Goal: Task Accomplishment & Management: Complete application form

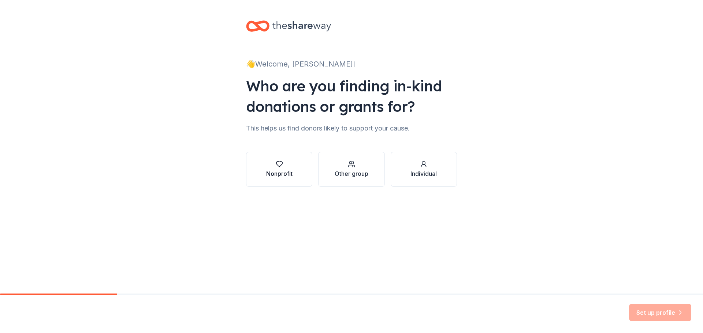
click at [257, 171] on button "Nonprofit" at bounding box center [279, 169] width 66 height 35
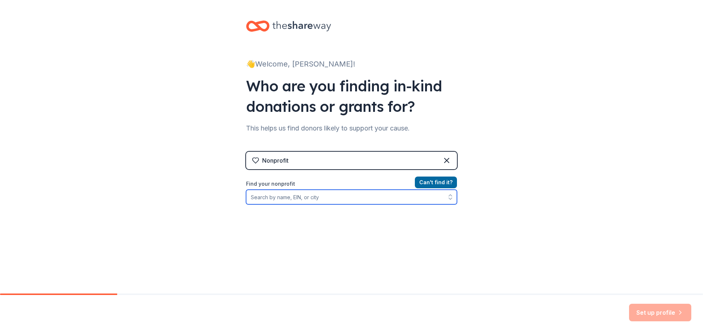
click at [351, 203] on input "Find your nonprofit" at bounding box center [351, 197] width 211 height 15
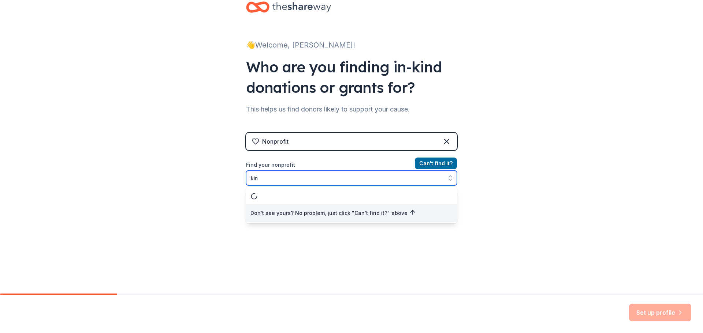
type input "ki"
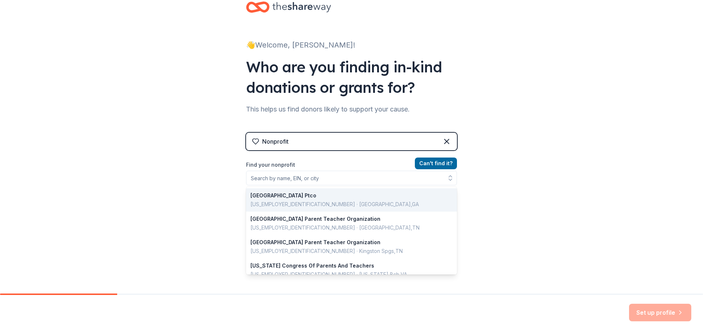
scroll to position [7, 0]
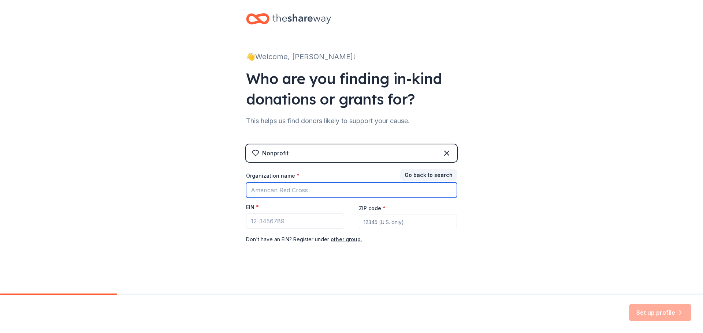
click at [383, 189] on input "Organization name *" at bounding box center [351, 190] width 211 height 15
type input "genoa kingston"
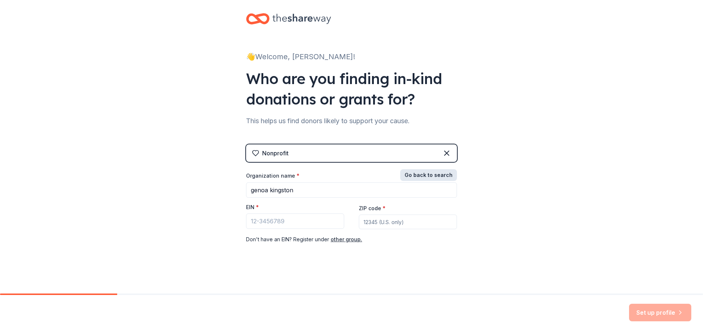
click at [432, 178] on button "Go back to search" at bounding box center [428, 175] width 57 height 12
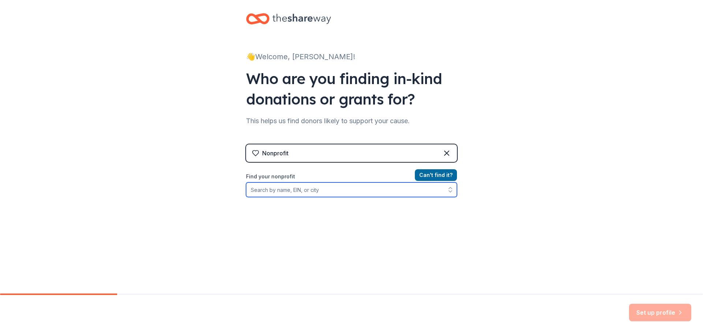
click at [411, 190] on input "Find your nonprofit" at bounding box center [351, 190] width 211 height 15
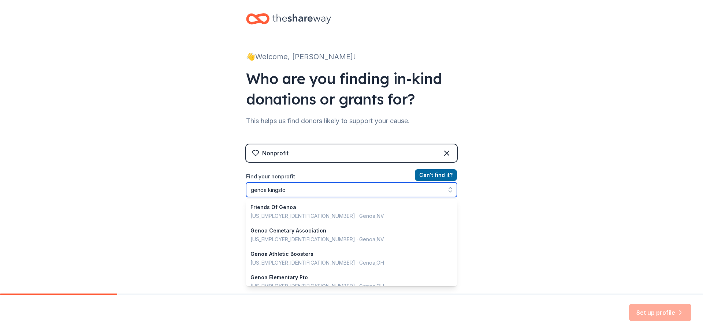
type input "genoa kingston"
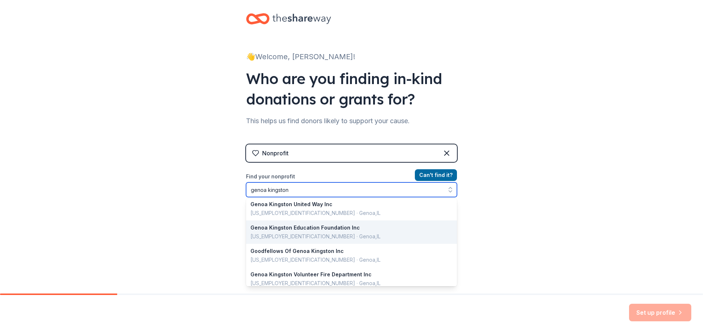
scroll to position [0, 0]
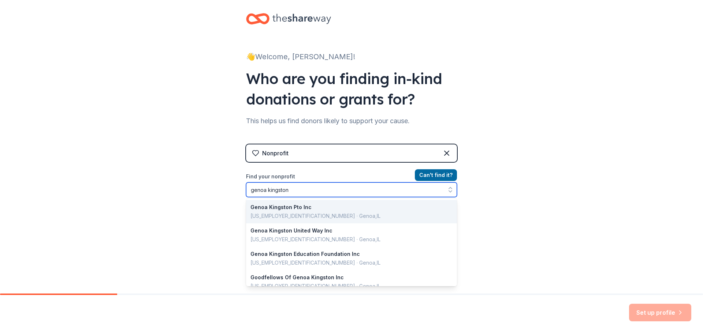
drag, startPoint x: 454, startPoint y: 227, endPoint x: 439, endPoint y: 206, distance: 25.6
click at [439, 206] on div "Genoa Kingston Pto Inc [US_EMPLOYER_IDENTIFICATION_NUMBER] · [GEOGRAPHIC_DATA] …" at bounding box center [351, 243] width 211 height 88
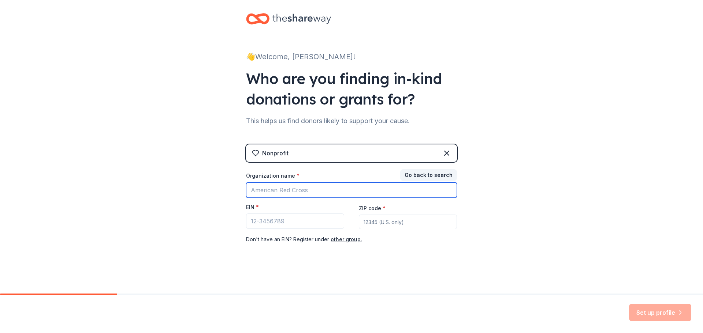
click at [330, 193] on input "Organization name *" at bounding box center [351, 190] width 211 height 15
type input "[GEOGRAPHIC_DATA]"
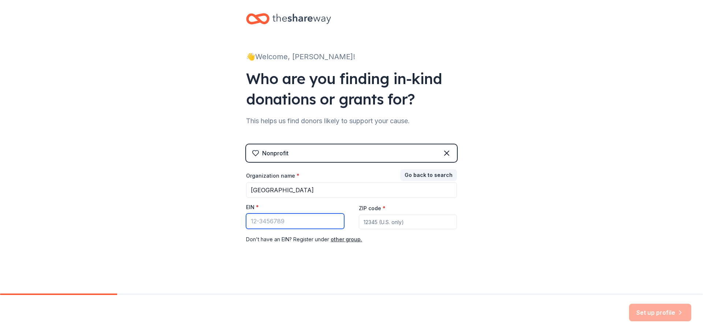
click at [325, 221] on input "EIN *" at bounding box center [295, 221] width 98 height 15
click at [322, 224] on input "EIN *" at bounding box center [295, 221] width 98 height 15
type input "35-3600"
click at [392, 222] on input "ZIP code *" at bounding box center [408, 222] width 98 height 15
type input "60145"
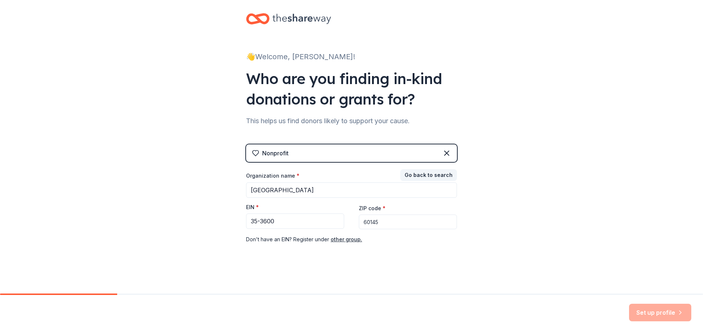
click at [511, 275] on div "👋 Welcome, [PERSON_NAME]! Who are you finding in-kind donations or grants for? …" at bounding box center [351, 143] width 703 height 301
click at [305, 218] on input "35-3600" at bounding box center [295, 221] width 98 height 15
click at [351, 239] on button "other group." at bounding box center [346, 239] width 31 height 9
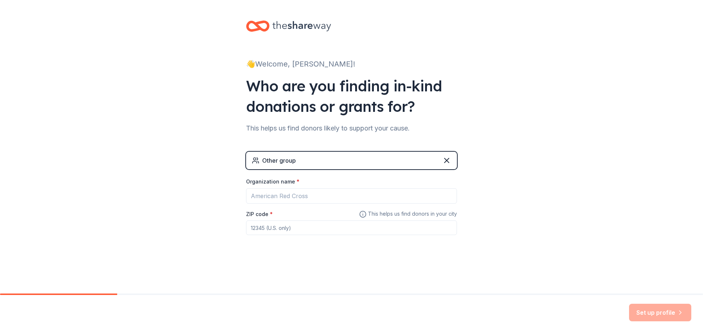
click at [341, 166] on div "Other group" at bounding box center [351, 161] width 211 height 18
click at [391, 164] on div "Other group" at bounding box center [351, 161] width 211 height 18
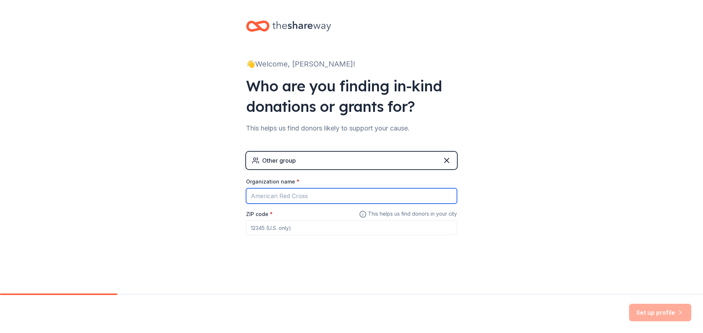
click at [316, 199] on input "Organization name *" at bounding box center [351, 196] width 211 height 15
type input "[GEOGRAPHIC_DATA]"
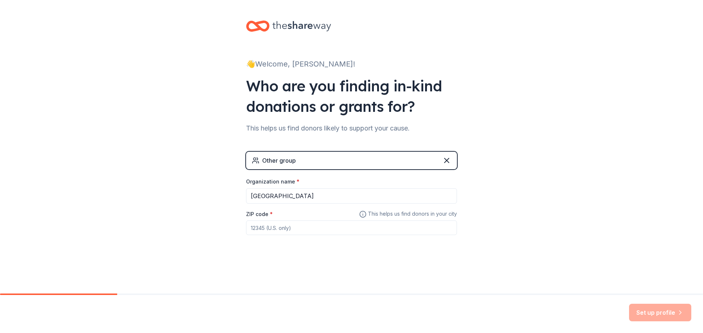
click at [319, 228] on input "ZIP code *" at bounding box center [351, 228] width 211 height 15
type input "60145"
click at [660, 315] on button "Set up profile" at bounding box center [660, 313] width 62 height 18
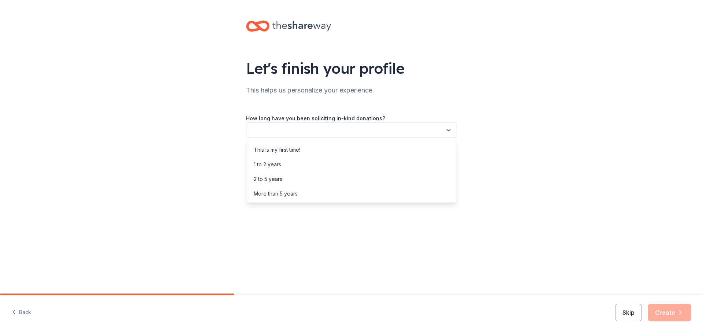
click at [443, 130] on button "button" at bounding box center [351, 130] width 211 height 15
click at [385, 153] on div "This is my first time!" at bounding box center [351, 150] width 207 height 15
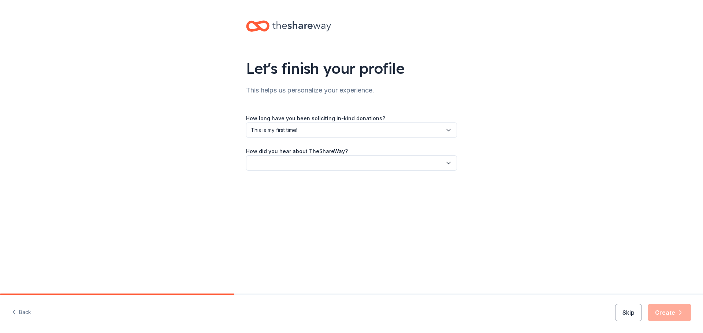
click at [449, 161] on icon "button" at bounding box center [448, 163] width 7 height 7
click at [362, 198] on div "Online search" at bounding box center [351, 197] width 207 height 15
click at [681, 314] on icon "button" at bounding box center [679, 312] width 7 height 7
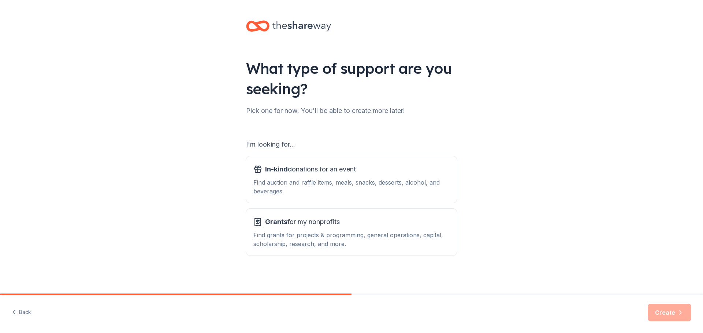
scroll to position [1, 0]
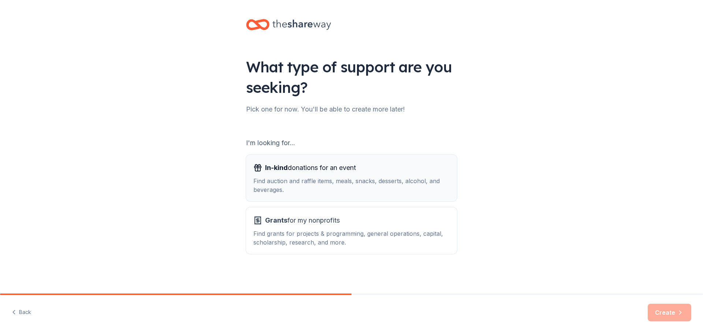
click at [421, 188] on div "Find auction and raffle items, meals, snacks, desserts, alcohol, and beverages." at bounding box center [351, 186] width 196 height 18
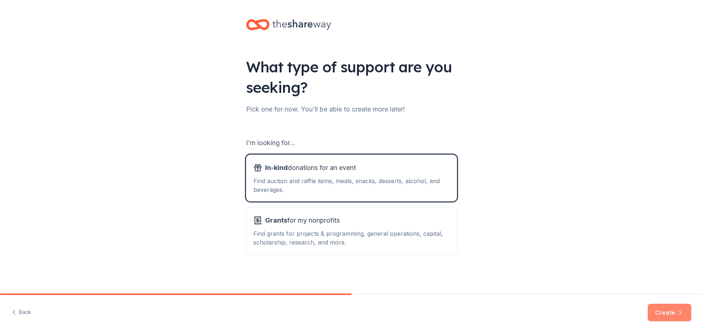
click at [668, 316] on button "Create" at bounding box center [670, 313] width 44 height 18
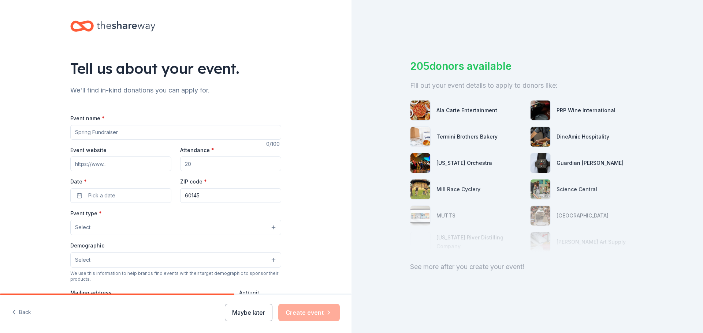
click at [211, 126] on input "Event name *" at bounding box center [175, 132] width 211 height 15
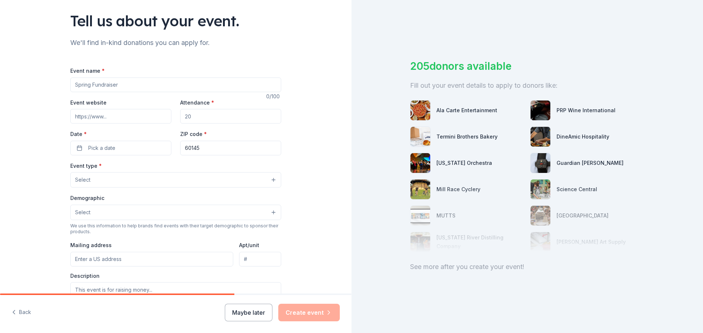
scroll to position [48, 0]
click at [108, 87] on input "PBIS Incentive ( Postive Behavior Incentive" at bounding box center [175, 84] width 211 height 15
click at [202, 86] on input "PBIS ( Postive Behavior Incentive" at bounding box center [175, 84] width 211 height 15
type input "PBIS ( Postive Behavior Interventions)"
click at [112, 118] on input "Event website" at bounding box center [120, 116] width 101 height 15
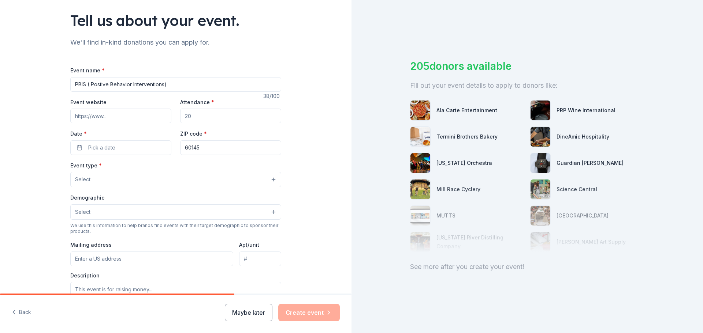
click at [227, 116] on input "Attendance *" at bounding box center [230, 116] width 101 height 15
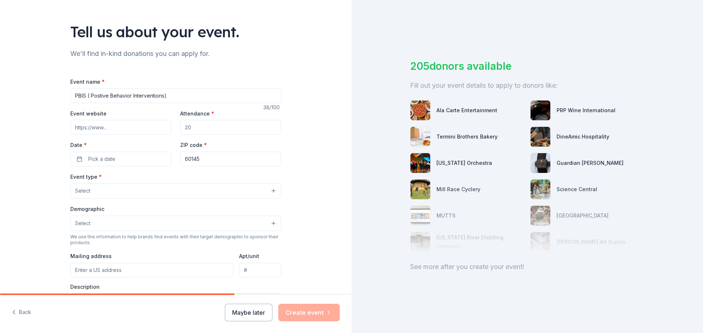
scroll to position [110, 0]
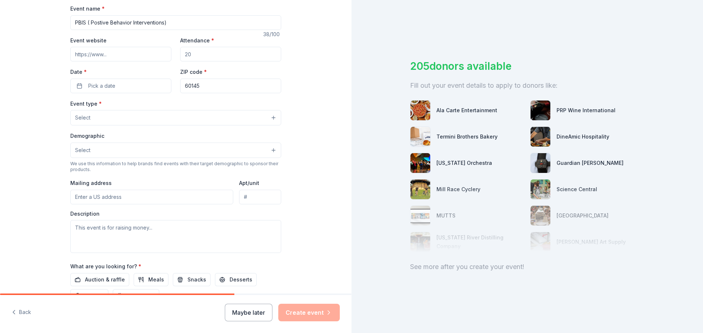
click at [209, 119] on button "Select" at bounding box center [175, 117] width 211 height 15
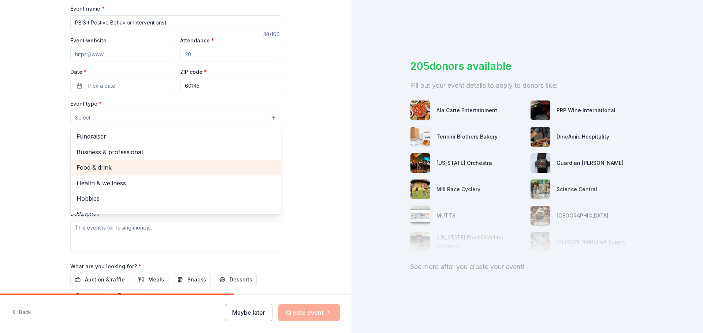
click at [211, 169] on span "Food & drink" at bounding box center [175, 168] width 198 height 10
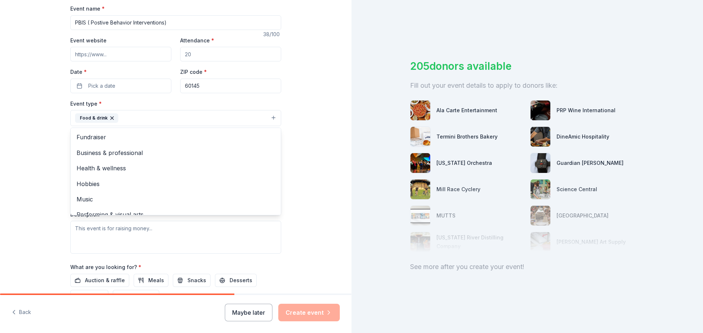
click at [342, 117] on div "Tell us about your event. We'll find in-kind donations you can apply for. Event…" at bounding box center [175, 134] width 351 height 488
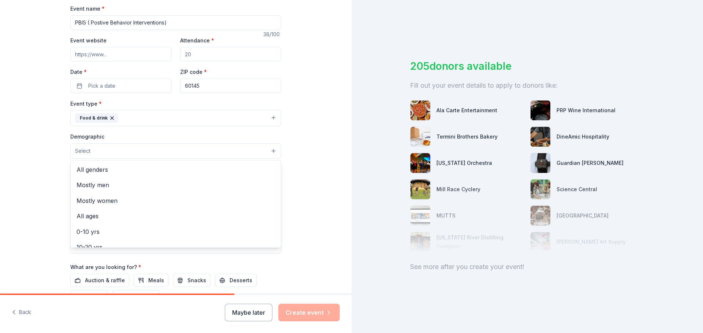
drag, startPoint x: 211, startPoint y: 153, endPoint x: 272, endPoint y: 153, distance: 60.8
click at [216, 153] on button "Select" at bounding box center [175, 150] width 211 height 15
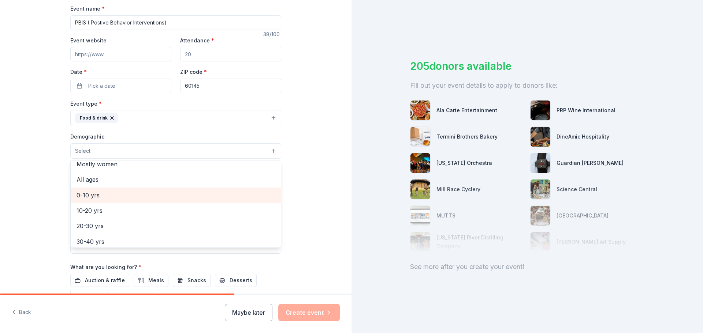
click at [180, 199] on span "0-10 yrs" at bounding box center [175, 196] width 198 height 10
click at [318, 195] on div "Tell us about your event. We'll find in-kind donations you can apply for. Event…" at bounding box center [175, 134] width 351 height 489
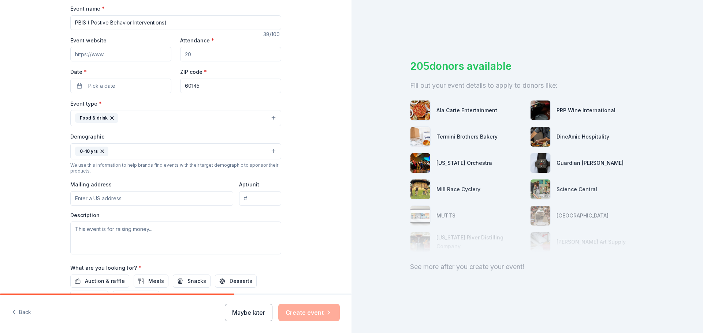
click at [173, 202] on input "Mailing address" at bounding box center [151, 198] width 163 height 15
type input "[STREET_ADDRESS]"
click at [181, 239] on textarea "To enrich screen reader interactions, please activate Accessibility in Grammarl…" at bounding box center [175, 238] width 211 height 33
click at [154, 229] on textarea "To enrich screen reader interactions, please activate Accessibility in Grammarl…" at bounding box center [175, 238] width 211 height 33
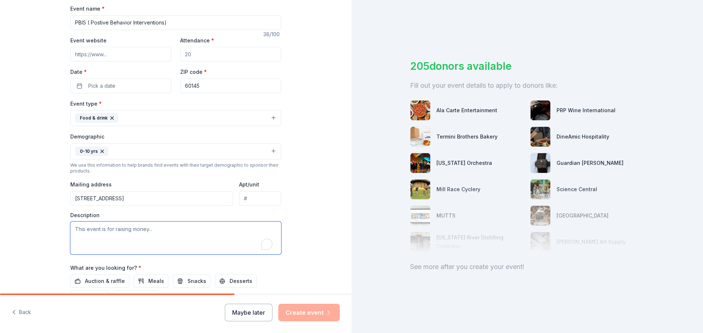
click at [192, 227] on textarea "To enrich screen reader interactions, please activate Accessibility in Grammarl…" at bounding box center [175, 238] width 211 height 33
paste textarea "At [GEOGRAPHIC_DATA], we are committed to supporting Positive Behavioral Interv…"
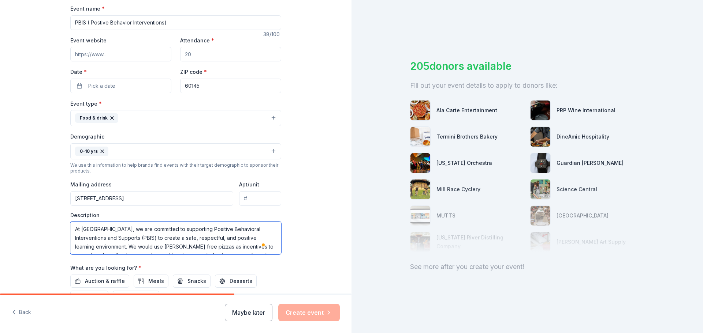
scroll to position [26, 0]
click at [132, 238] on textarea "At [GEOGRAPHIC_DATA], we are committed to supporting Positive Behavioral Interv…" at bounding box center [175, 238] width 211 height 33
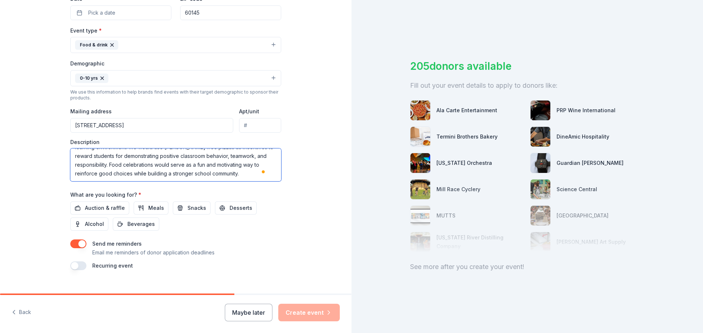
scroll to position [0, 0]
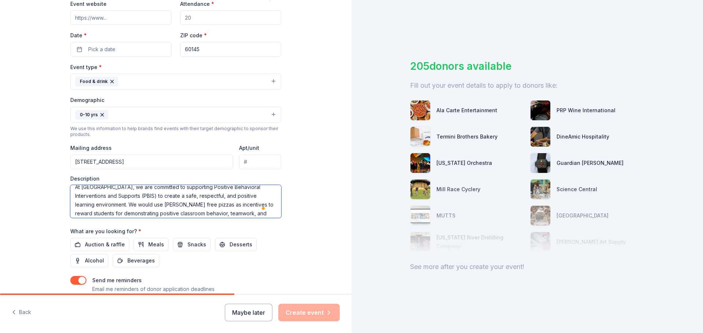
drag, startPoint x: 181, startPoint y: 212, endPoint x: 229, endPoint y: 204, distance: 48.2
click at [229, 204] on textarea "At [GEOGRAPHIC_DATA], we are committed to supporting Positive Behavioral Interv…" at bounding box center [175, 201] width 211 height 33
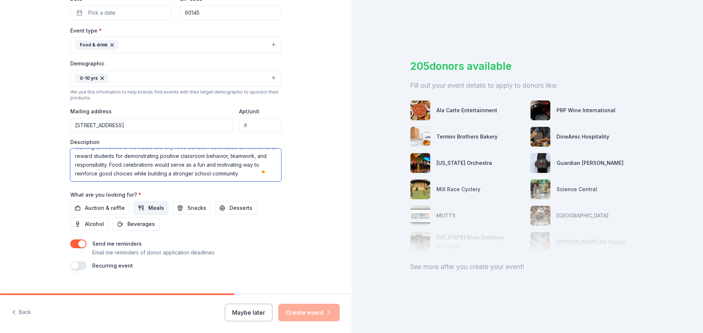
type textarea "At [GEOGRAPHIC_DATA], we are committed to supporting Positive Behavioral Interv…"
click at [154, 208] on span "Meals" at bounding box center [156, 208] width 16 height 9
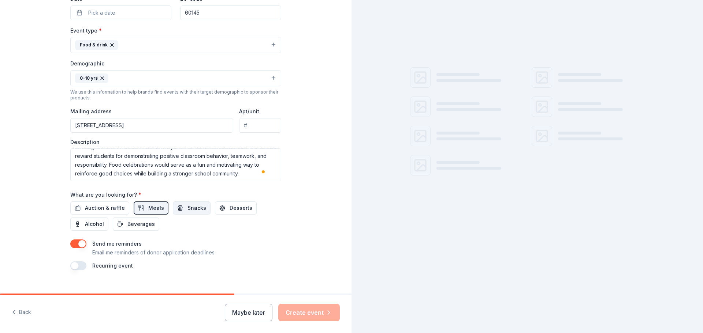
click at [187, 210] on span "Snacks" at bounding box center [196, 208] width 19 height 9
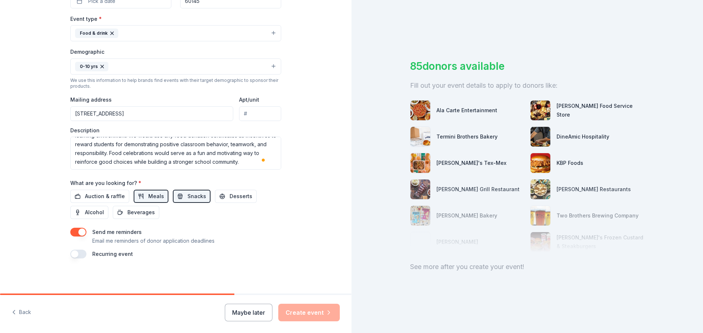
click at [79, 254] on button "button" at bounding box center [78, 254] width 16 height 9
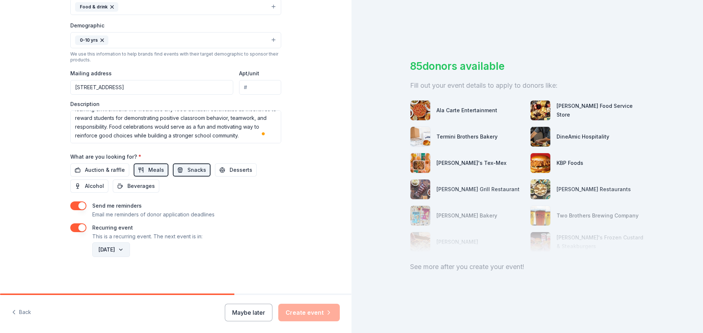
click at [130, 250] on button "[DATE]" at bounding box center [111, 250] width 38 height 15
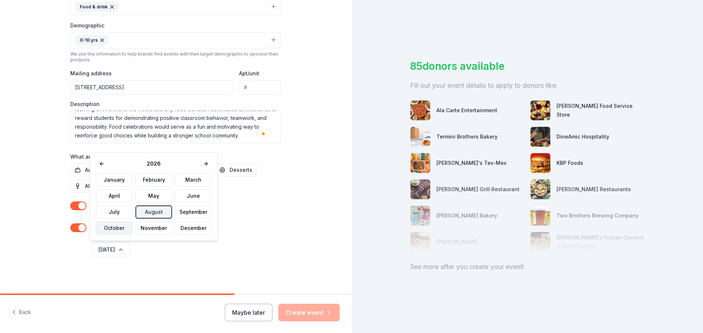
click at [105, 229] on button "October" at bounding box center [114, 228] width 37 height 13
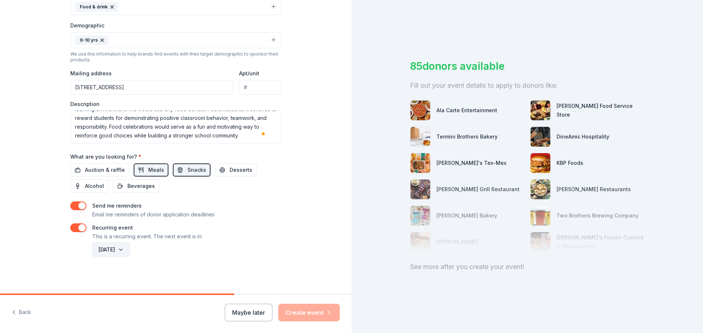
click at [130, 248] on button "[DATE]" at bounding box center [111, 250] width 38 height 15
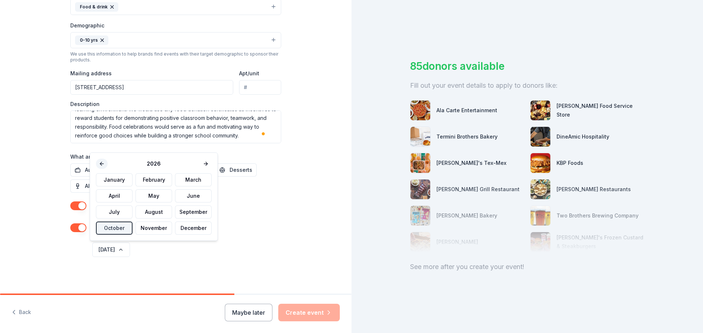
click at [101, 160] on button at bounding box center [102, 164] width 12 height 10
click at [110, 229] on button "October" at bounding box center [114, 228] width 37 height 13
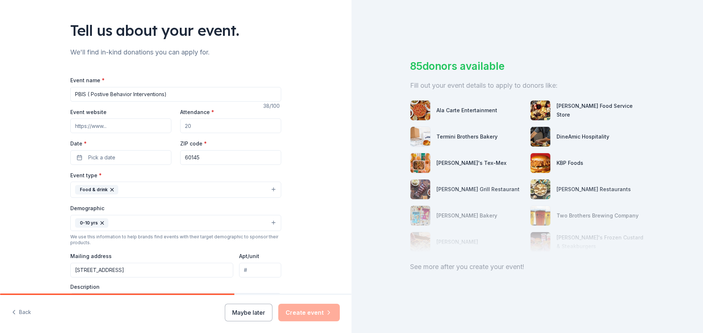
click at [199, 126] on input "Attendance *" at bounding box center [230, 126] width 101 height 15
type input "299"
click at [125, 135] on div "Event website Attendance * 299 Date * Pick a date ZIP code * 60145" at bounding box center [175, 136] width 211 height 57
click at [123, 128] on input "Event website" at bounding box center [120, 126] width 101 height 15
click at [137, 160] on button "Pick a date" at bounding box center [120, 157] width 101 height 15
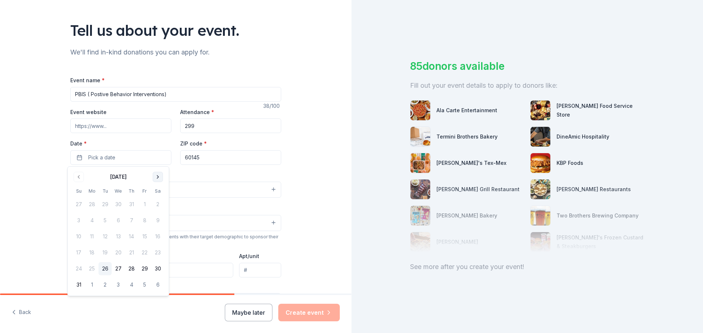
click at [156, 176] on button "Go to next month" at bounding box center [158, 177] width 10 height 10
click at [158, 179] on button "Go to next month" at bounding box center [158, 177] width 10 height 10
click at [116, 207] on button "1" at bounding box center [118, 204] width 13 height 13
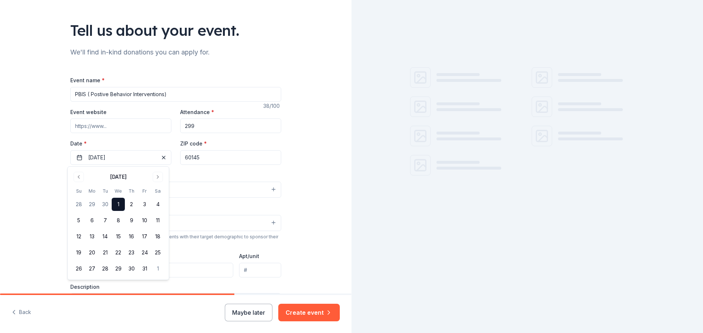
click at [320, 243] on div "Tell us about your event. We'll find in-kind donations you can apply for. Event…" at bounding box center [175, 219] width 351 height 515
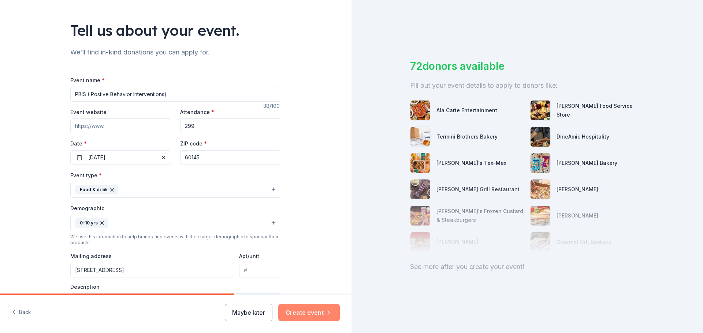
click at [325, 311] on button "Create event" at bounding box center [308, 313] width 61 height 18
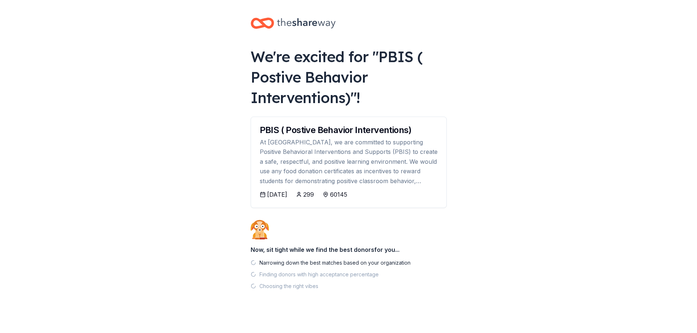
click at [349, 165] on div "At [GEOGRAPHIC_DATA], we are committed to supporting Positive Behavioral Interv…" at bounding box center [349, 162] width 178 height 48
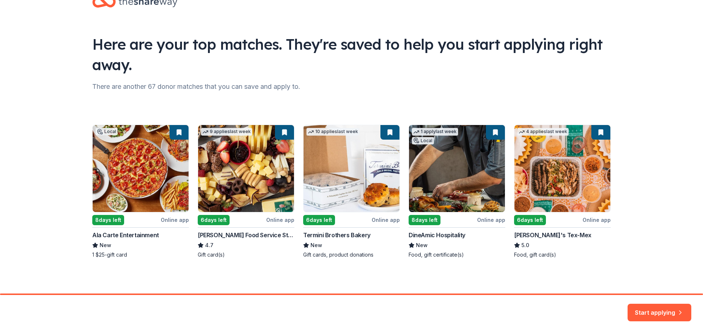
click at [167, 218] on div "Local 8 days left Online app Ala Carte Entertainment New 1 $25-gift card 9 appl…" at bounding box center [351, 192] width 518 height 134
click at [160, 197] on div "Local 8 days left Online app Ala Carte Entertainment New 1 $25-gift card 9 appl…" at bounding box center [351, 192] width 518 height 134
click at [102, 220] on div "Local 8 days left Online app Ala Carte Entertainment New 1 $25-gift card 9 appl…" at bounding box center [351, 192] width 518 height 134
click at [135, 158] on div "Local 8 days left Online app Ala Carte Entertainment New 1 $25-gift card 9 appl…" at bounding box center [351, 192] width 518 height 134
click at [661, 309] on button "Start applying" at bounding box center [659, 309] width 64 height 18
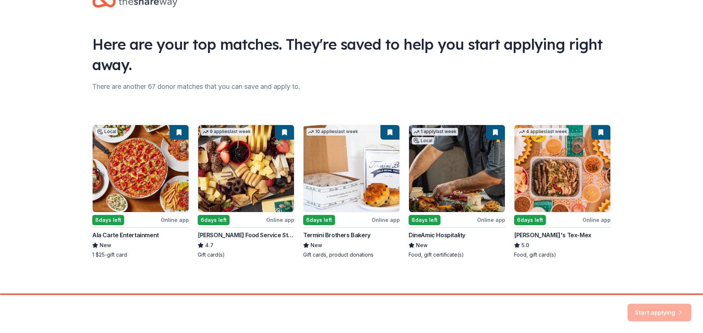
click at [669, 313] on div "Start applying" at bounding box center [659, 313] width 64 height 18
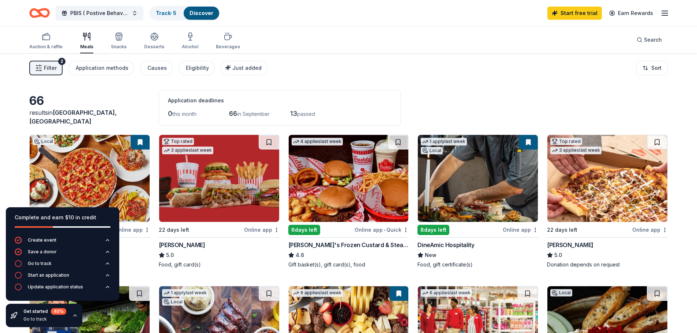
click at [261, 228] on div "Online app" at bounding box center [262, 229] width 36 height 9
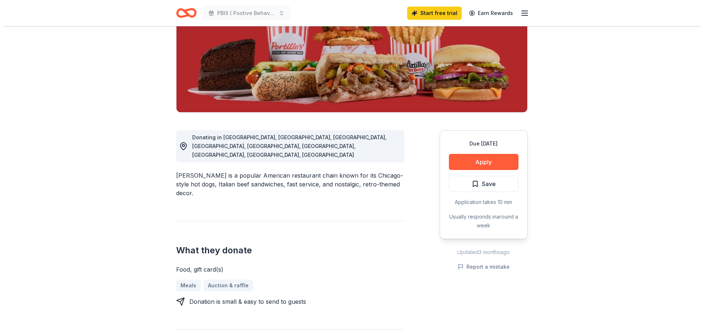
scroll to position [146, 0]
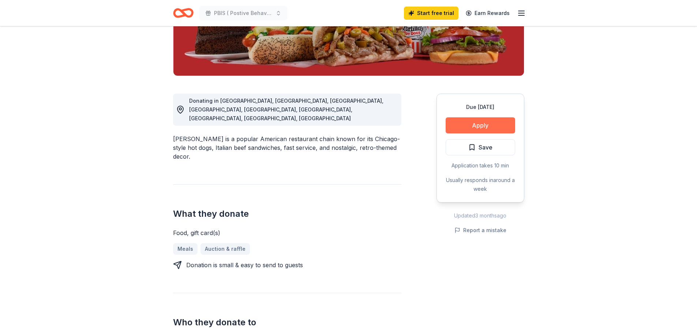
click at [490, 123] on button "Apply" at bounding box center [481, 125] width 70 height 16
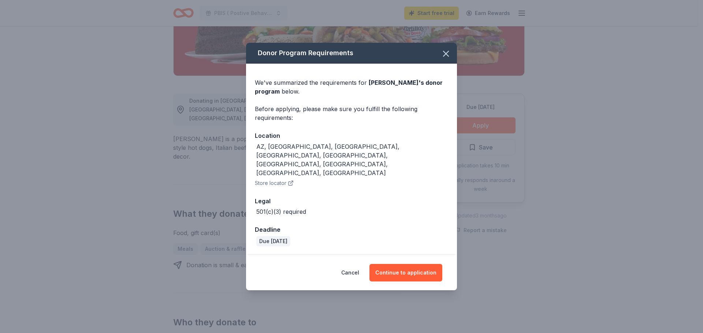
click at [299, 208] on div "501(c)(3) required" at bounding box center [281, 212] width 50 height 9
click at [407, 264] on button "Continue to application" at bounding box center [405, 273] width 73 height 18
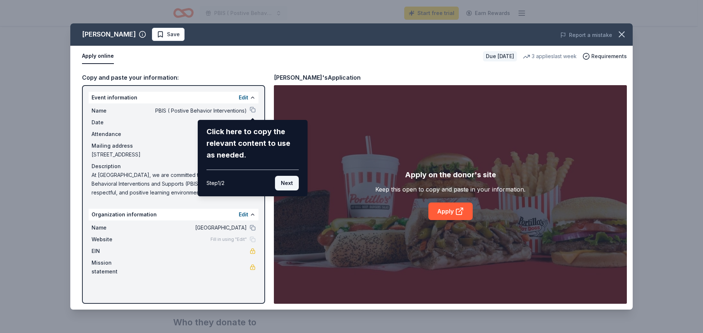
click at [290, 187] on button "Next" at bounding box center [287, 183] width 24 height 15
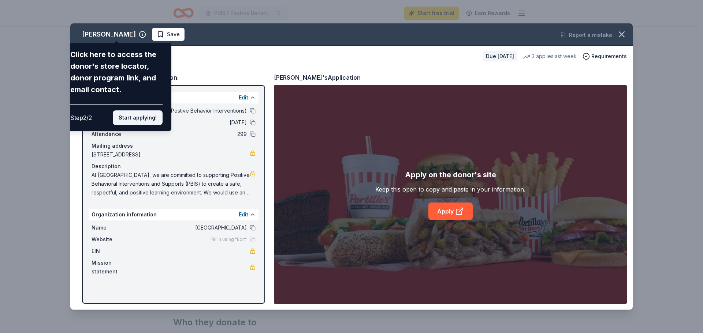
click at [153, 120] on button "Start applying!" at bounding box center [138, 118] width 50 height 15
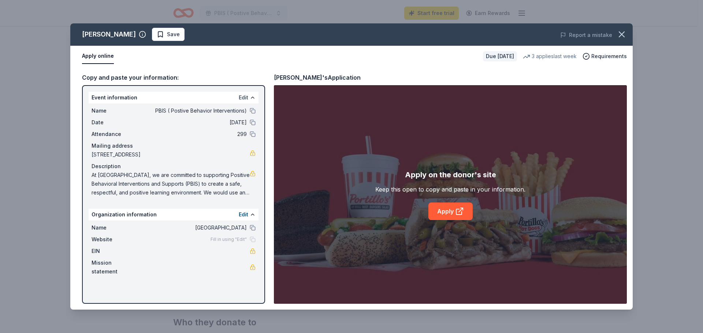
click at [246, 96] on button "Edit" at bounding box center [244, 97] width 10 height 9
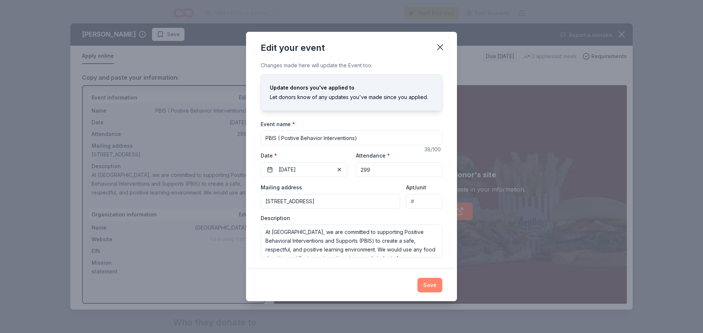
click at [435, 281] on button "Save" at bounding box center [429, 285] width 25 height 15
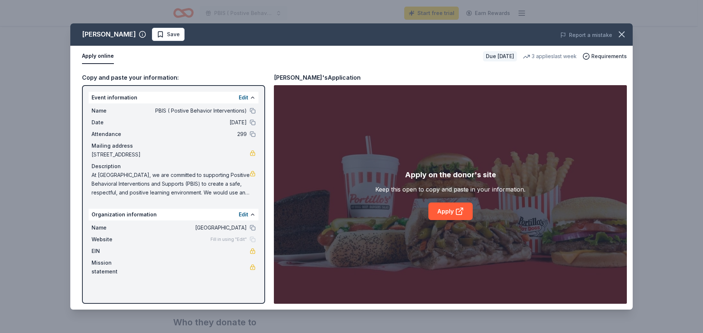
click at [292, 78] on div "Portillo's's Application" at bounding box center [317, 78] width 87 height 10
click at [100, 56] on button "Apply online" at bounding box center [98, 56] width 32 height 15
click at [459, 214] on icon at bounding box center [459, 211] width 9 height 9
click at [446, 211] on link "Apply" at bounding box center [450, 212] width 44 height 18
